Goal: Transaction & Acquisition: Purchase product/service

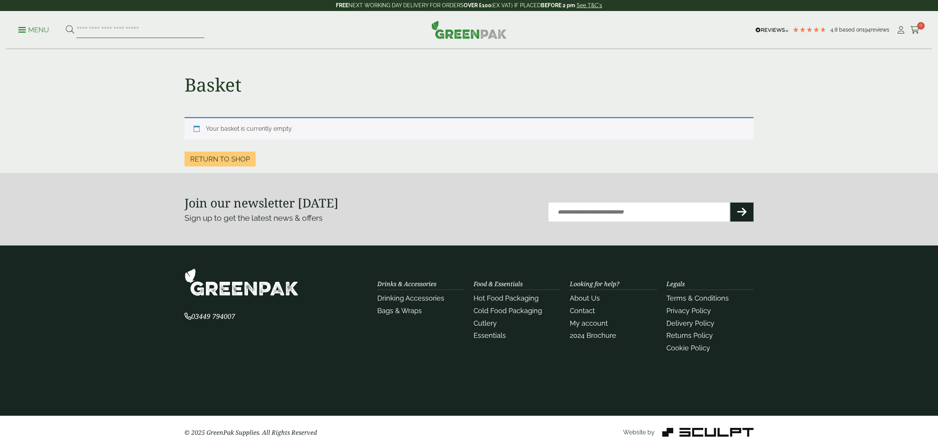
click at [92, 32] on input "search" at bounding box center [140, 30] width 128 height 16
type input "*******"
click at [66, 25] on button at bounding box center [70, 30] width 8 height 10
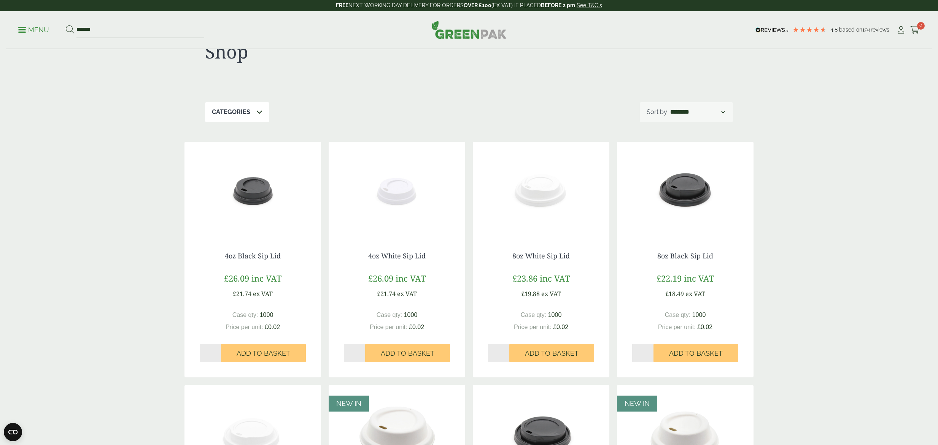
scroll to position [28, 0]
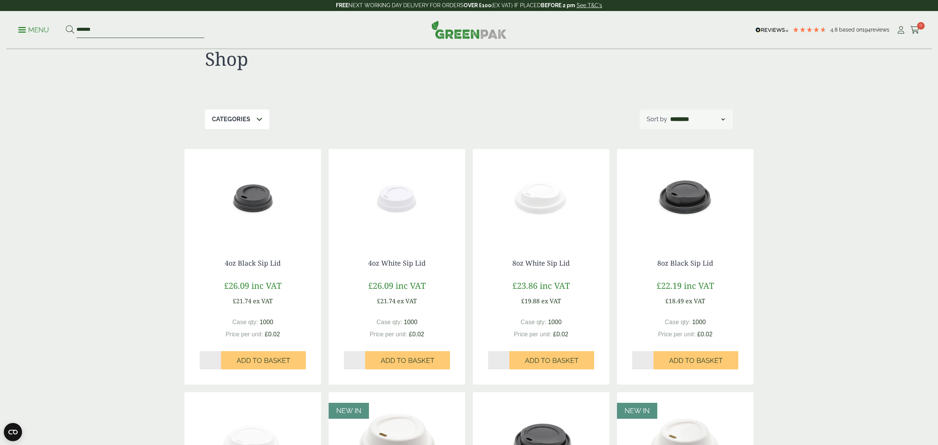
click at [154, 34] on input "*******" at bounding box center [140, 30] width 128 height 16
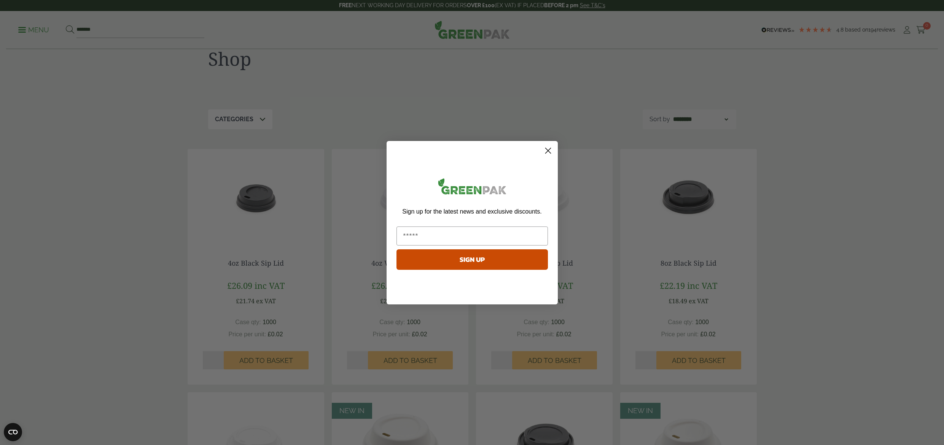
click at [547, 151] on icon "Close dialog" at bounding box center [547, 150] width 5 height 5
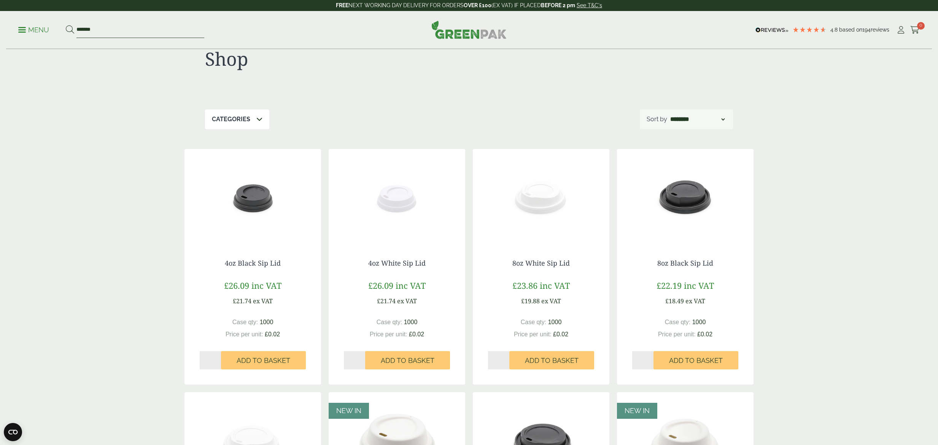
click at [135, 30] on input "*******" at bounding box center [140, 30] width 128 height 16
drag, startPoint x: 79, startPoint y: 26, endPoint x: 74, endPoint y: 27, distance: 5.0
click at [74, 27] on form "*******" at bounding box center [135, 30] width 138 height 16
drag, startPoint x: 108, startPoint y: 27, endPoint x: 40, endPoint y: 28, distance: 68.5
click at [40, 28] on ul "Menu *******" at bounding box center [111, 30] width 186 height 16
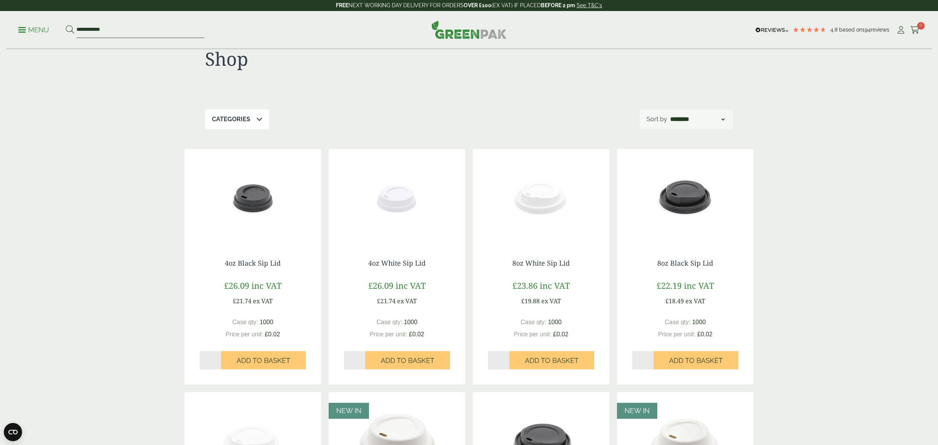
type input "**********"
click at [66, 25] on button at bounding box center [70, 30] width 8 height 10
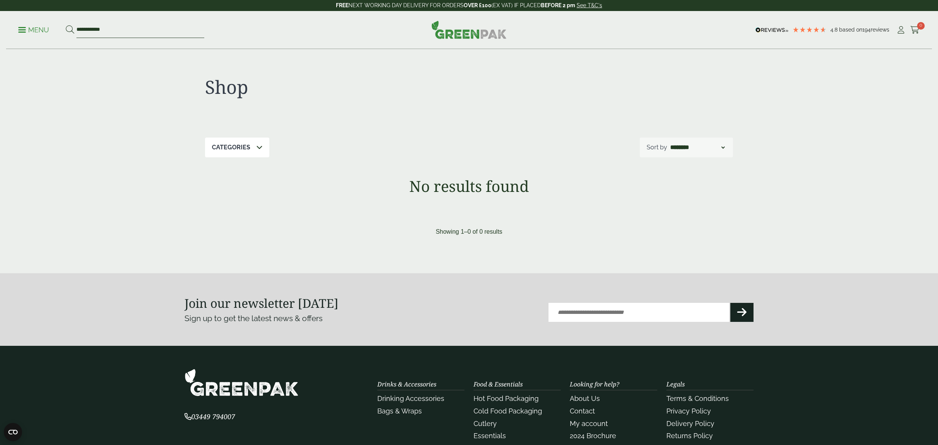
drag, startPoint x: 108, startPoint y: 34, endPoint x: 46, endPoint y: 27, distance: 62.8
click at [46, 27] on ul "**********" at bounding box center [111, 30] width 186 height 16
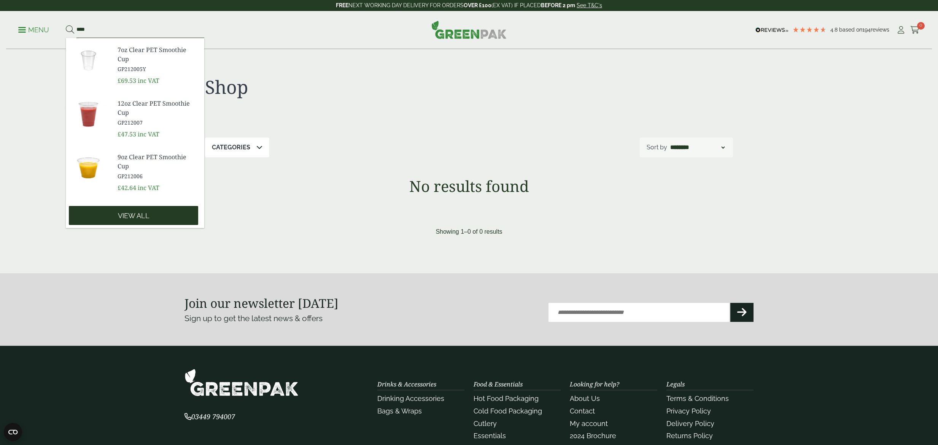
type input "***"
click at [124, 207] on link "View all" at bounding box center [133, 215] width 129 height 19
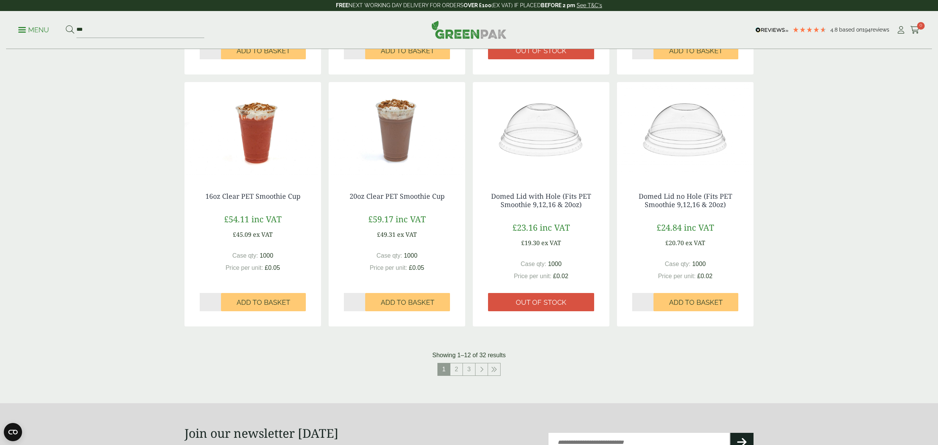
scroll to position [670, 0]
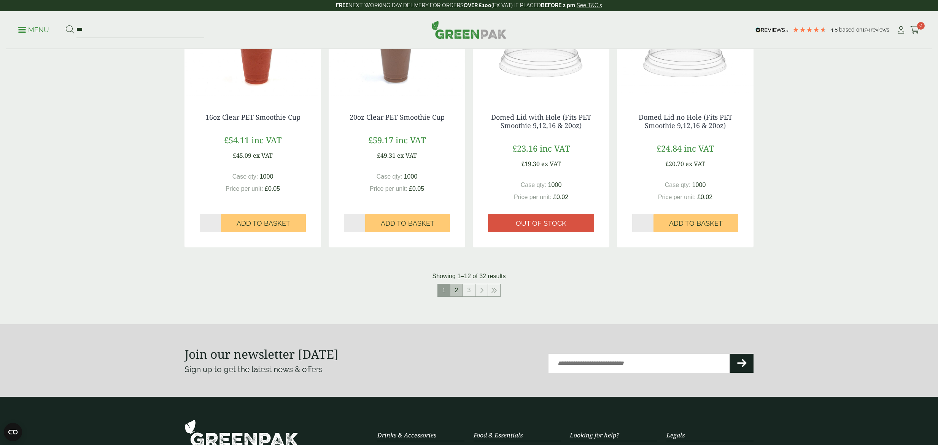
click at [456, 296] on link "2" at bounding box center [456, 291] width 12 height 12
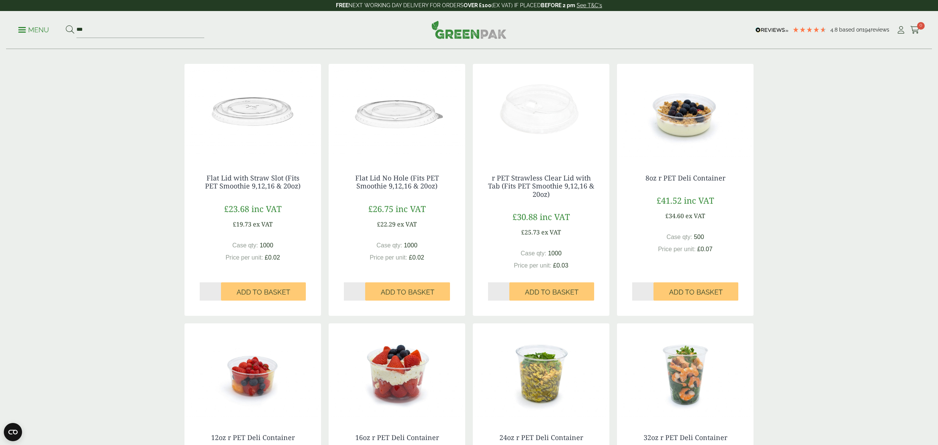
scroll to position [111, 0]
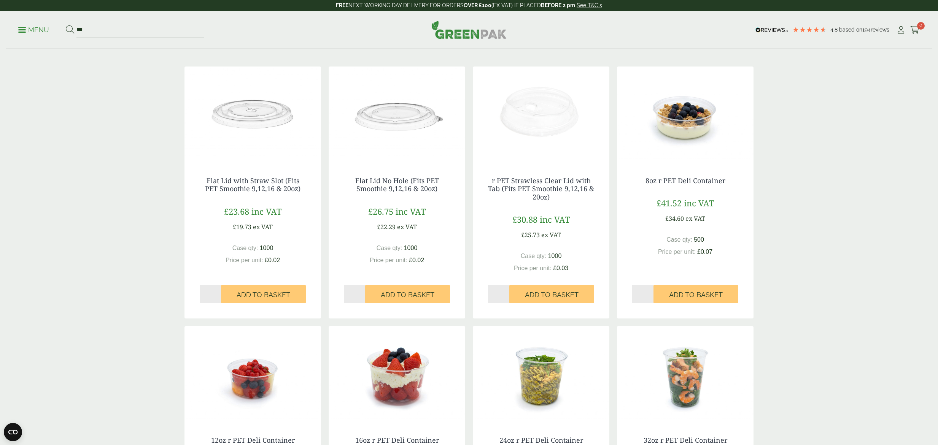
click at [538, 134] on img at bounding box center [541, 114] width 137 height 95
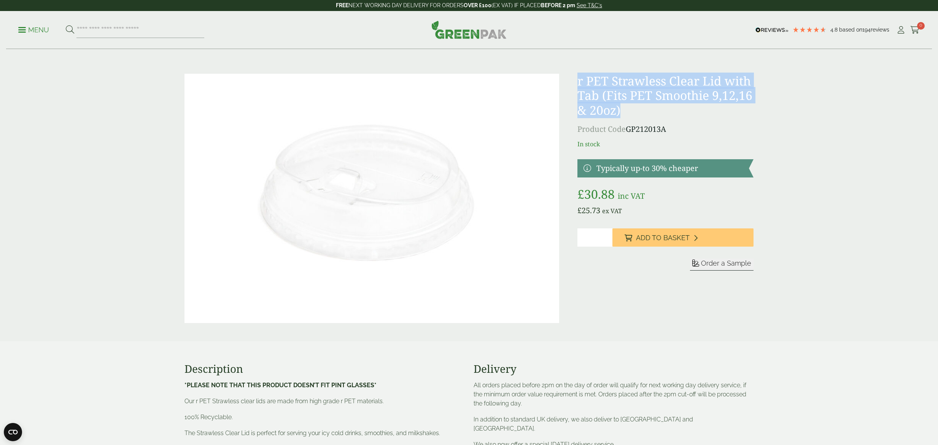
drag, startPoint x: 632, startPoint y: 116, endPoint x: 569, endPoint y: 76, distance: 74.6
click at [569, 76] on div "r PET Strawless Clear Lid with Tab (Fits PET Smoothie 9,12,16 & 20oz) Product C…" at bounding box center [469, 199] width 578 height 250
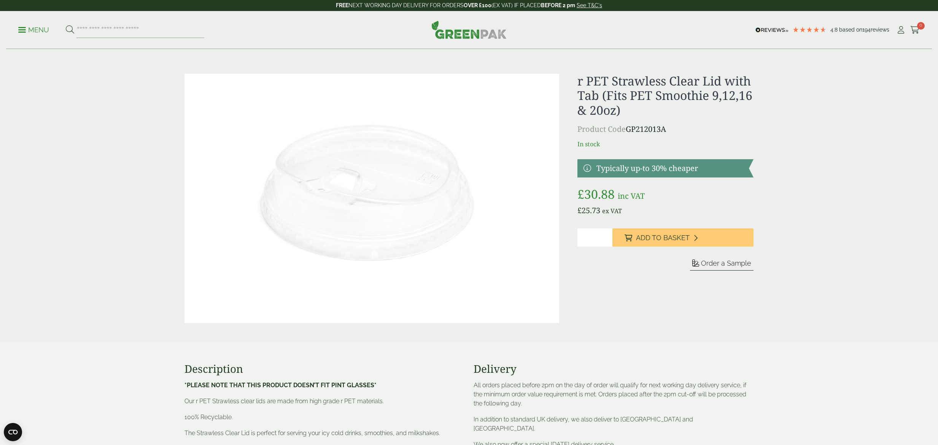
click at [688, 119] on div "r PET Strawless Clear Lid with Tab (Fits PET Smoothie 9,12,16 & 20oz) Product C…" at bounding box center [665, 199] width 176 height 250
click at [594, 239] on input "*" at bounding box center [594, 238] width 35 height 18
click at [650, 243] on button "Add to Basket" at bounding box center [682, 238] width 141 height 18
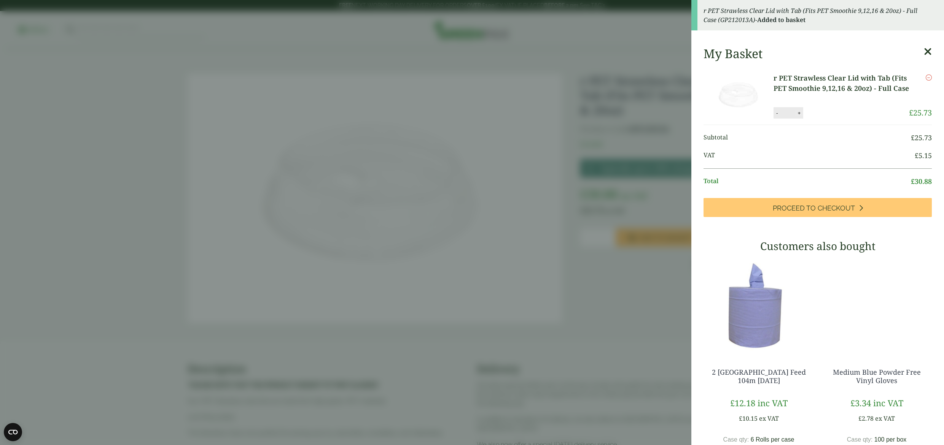
click at [802, 116] on button "+" at bounding box center [799, 113] width 8 height 6
click at [798, 116] on button "+" at bounding box center [799, 113] width 8 height 6
type input "*"
click at [829, 115] on button "Update" at bounding box center [824, 113] width 38 height 11
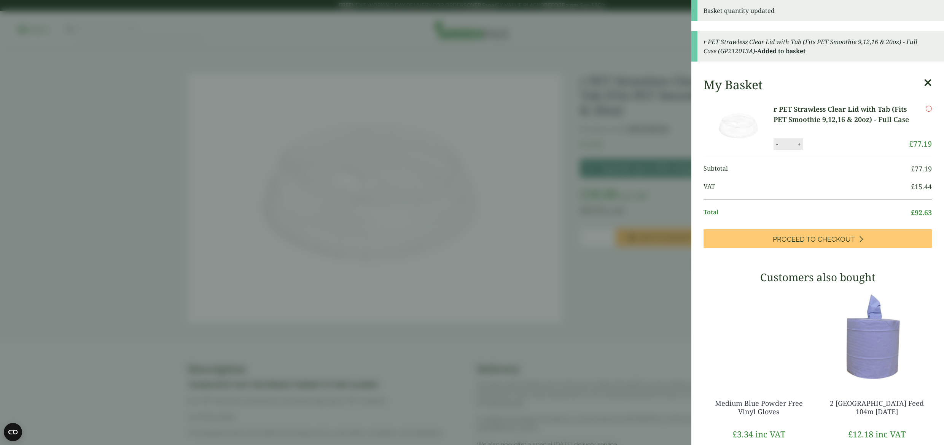
click at [802, 147] on button "+" at bounding box center [799, 144] width 8 height 6
type input "*"
click at [818, 146] on button "Update" at bounding box center [824, 144] width 38 height 11
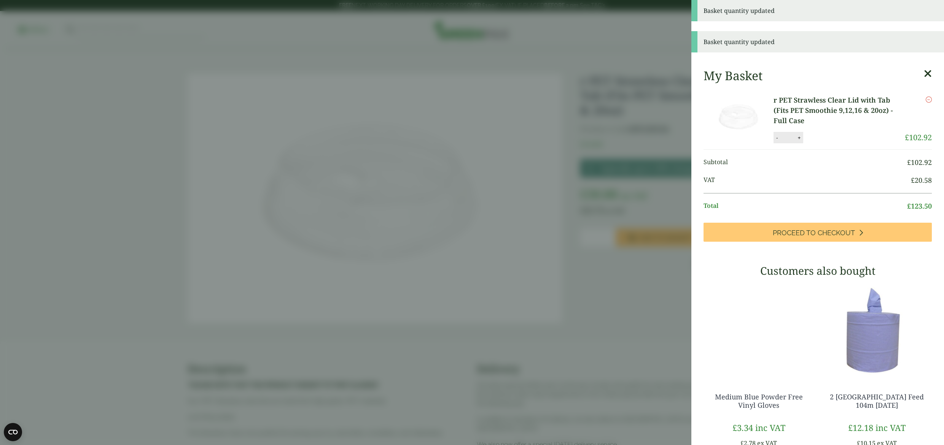
click at [924, 71] on icon at bounding box center [928, 73] width 8 height 11
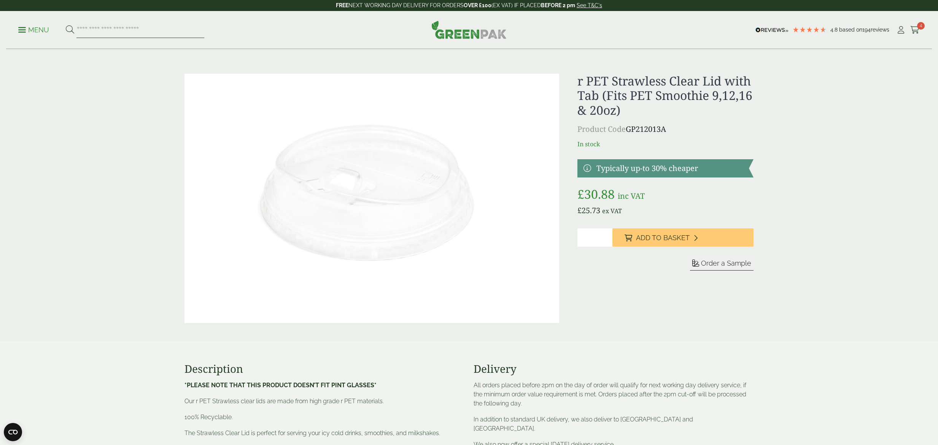
click at [100, 35] on input "search" at bounding box center [140, 30] width 128 height 16
type input "********"
click at [66, 25] on button at bounding box center [70, 30] width 8 height 10
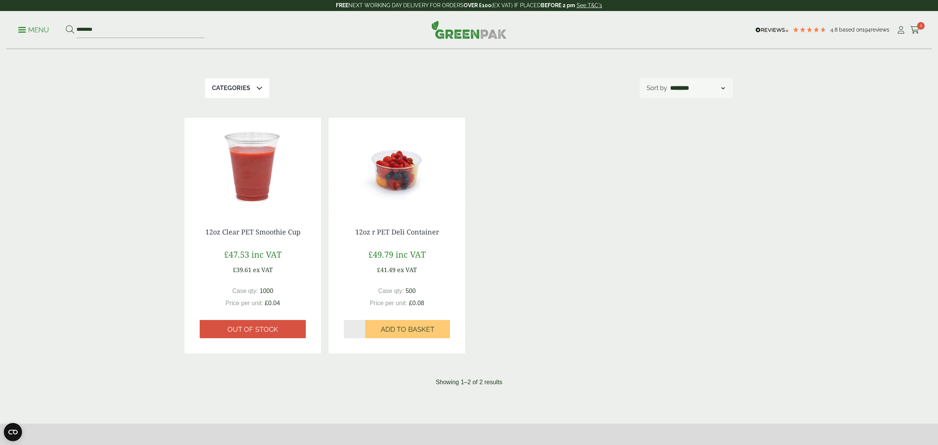
scroll to position [61, 0]
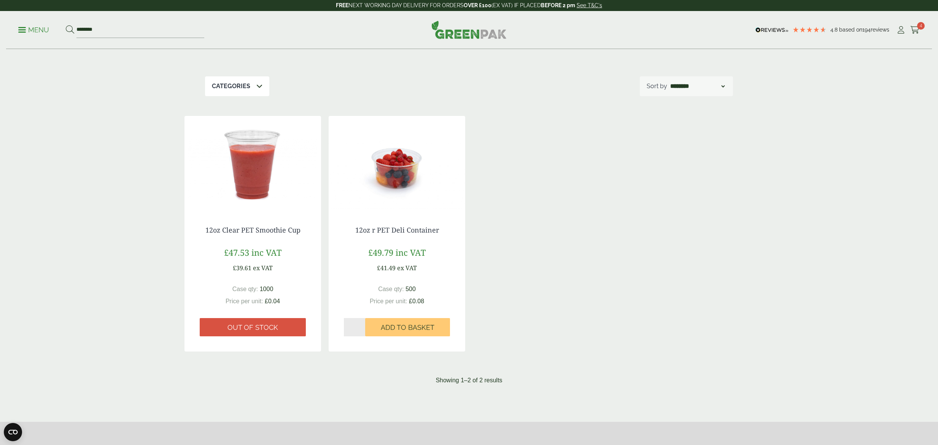
drag, startPoint x: 203, startPoint y: 231, endPoint x: 286, endPoint y: 302, distance: 109.6
click at [283, 301] on div "12oz Clear PET Smoothie Cup £47.53 inc VAT £39.61 ex VAT Case qty: 1000 Price p…" at bounding box center [253, 281] width 137 height 141
click at [287, 302] on div "Case qty: 1000 Price per unit: £0.04" at bounding box center [253, 295] width 106 height 21
drag, startPoint x: 291, startPoint y: 302, endPoint x: 159, endPoint y: 214, distance: 158.4
click at [187, 219] on div "12oz Clear PET Smoothie Cup £47.53 inc VAT £39.61 ex VAT Case qty: 1000 Price p…" at bounding box center [253, 281] width 137 height 141
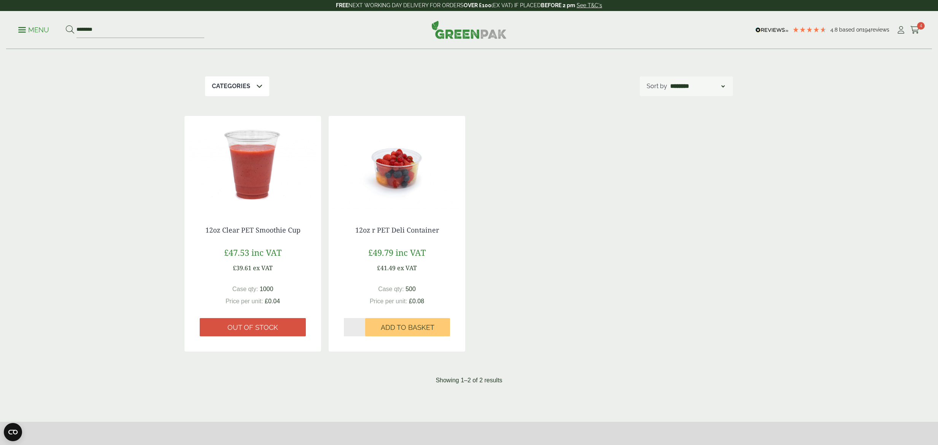
click at [157, 214] on div "Shop Categories Cold Food Packaging (1) Cups & Accessories (1) PET Deli Contain…" at bounding box center [469, 192] width 938 height 409
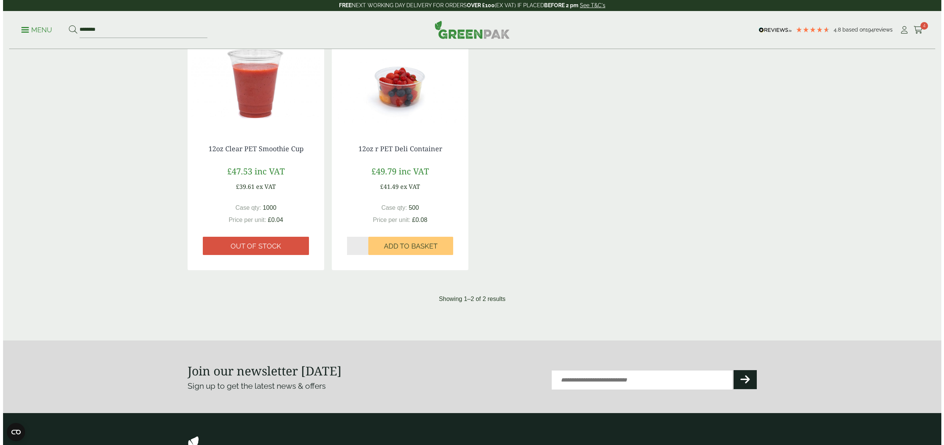
scroll to position [0, 0]
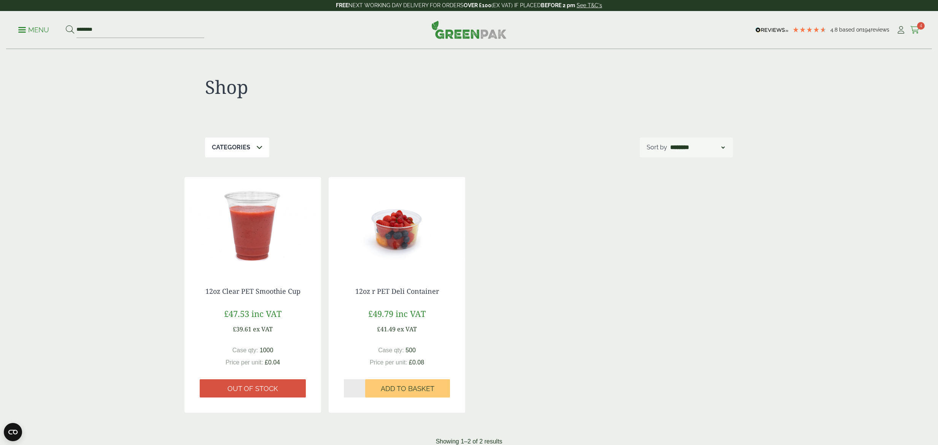
click at [911, 27] on icon at bounding box center [915, 30] width 10 height 8
